Goal: Complete application form

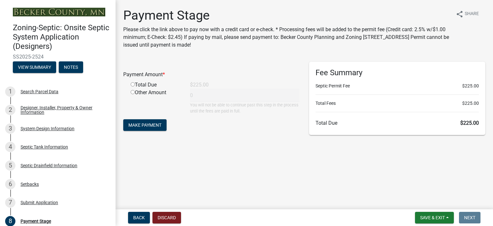
click at [133, 83] on input "radio" at bounding box center [133, 84] width 4 height 4
radio input "true"
type input "225"
click at [148, 124] on span "Make Payment" at bounding box center [144, 124] width 33 height 5
click at [132, 83] on input "radio" at bounding box center [133, 84] width 4 height 4
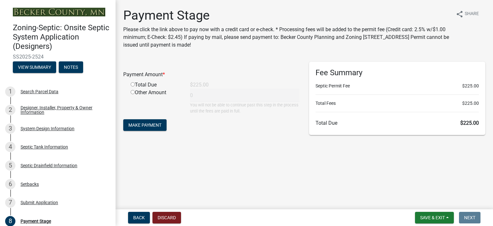
radio input "true"
type input "225"
click at [140, 123] on span "Make Payment" at bounding box center [144, 124] width 33 height 5
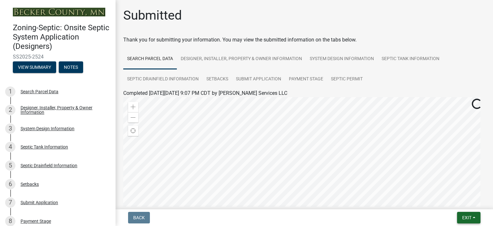
click at [475, 215] on button "Exit" at bounding box center [468, 217] width 23 height 12
click at [456, 200] on button "Save & Exit" at bounding box center [454, 200] width 51 height 15
